Goal: Task Accomplishment & Management: Use online tool/utility

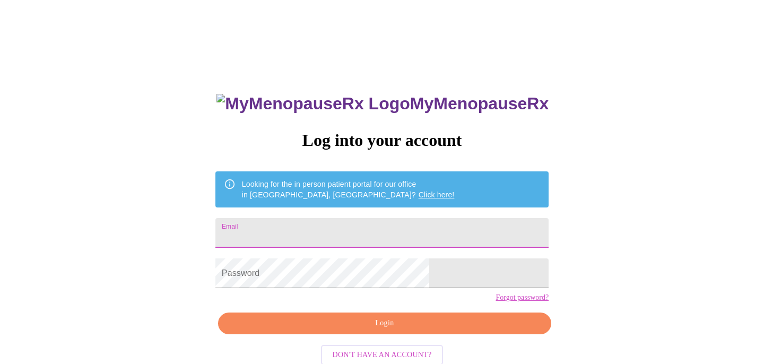
click at [373, 227] on input "Email" at bounding box center [381, 233] width 333 height 30
type input "agrigsby@gmail.com"
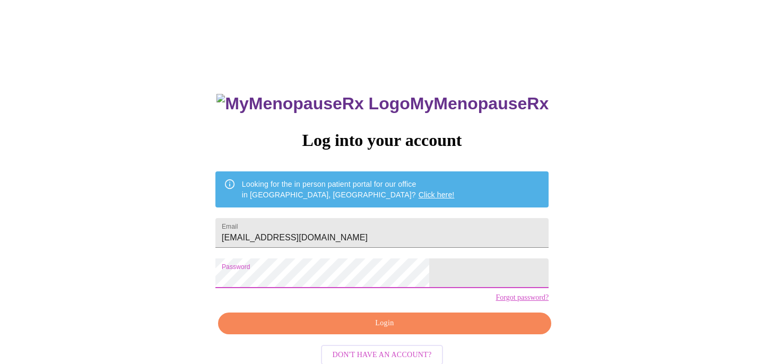
click at [384, 330] on span "Login" at bounding box center [384, 323] width 309 height 13
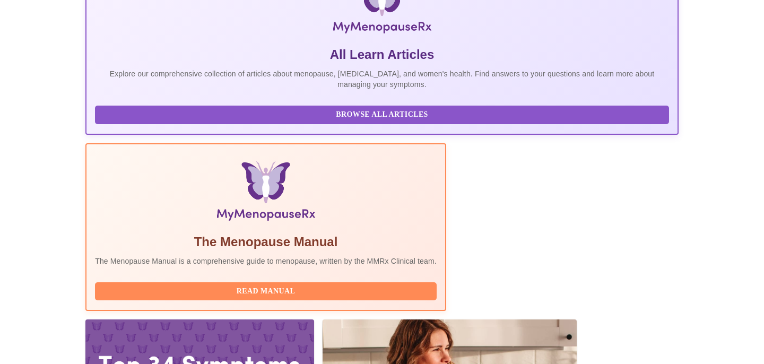
scroll to position [272, 0]
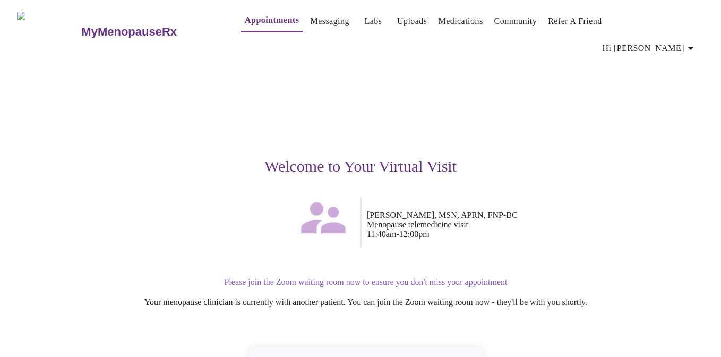
scroll to position [86, 0]
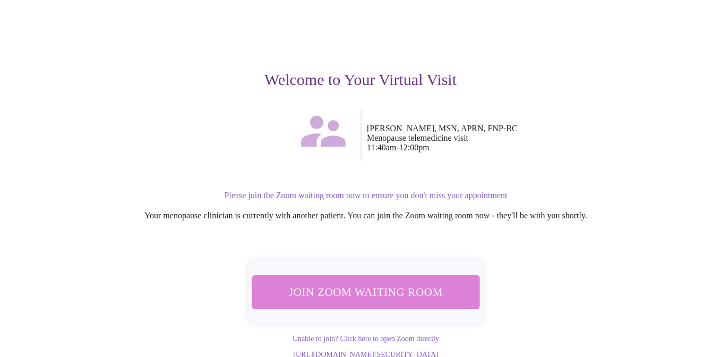
click at [365, 281] on span "Join Zoom Waiting Room" at bounding box center [365, 291] width 207 height 20
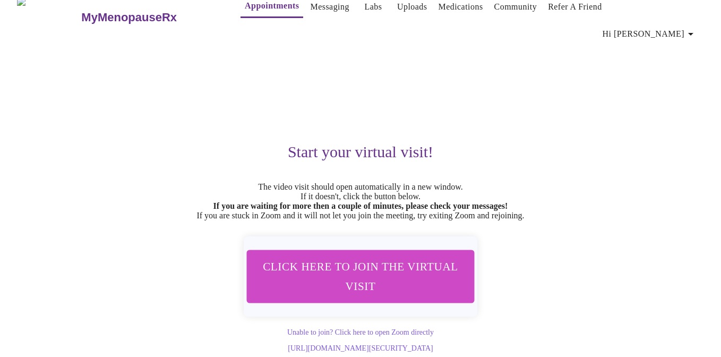
scroll to position [22, 0]
